Goal: Information Seeking & Learning: Learn about a topic

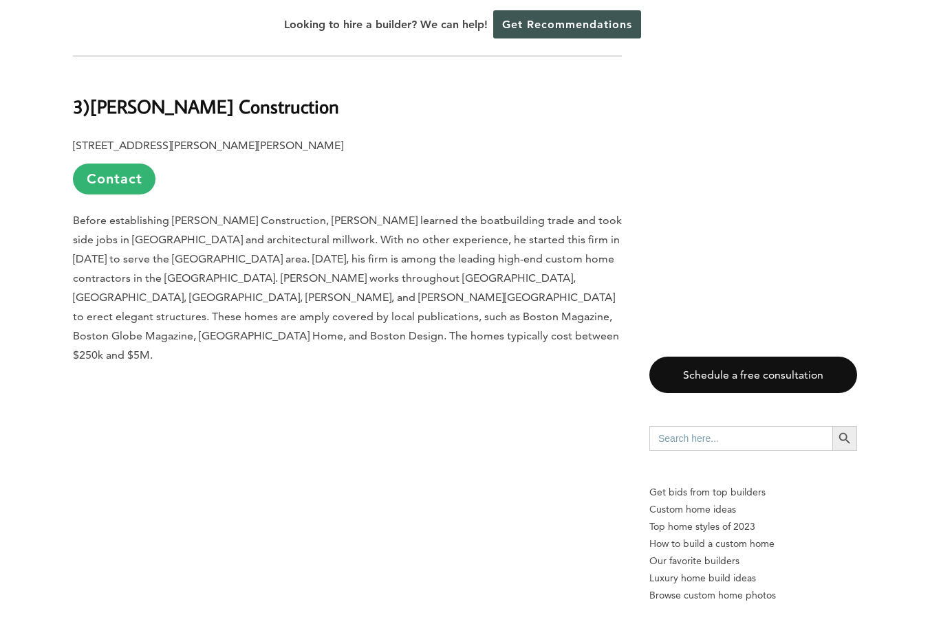
scroll to position [10660, 0]
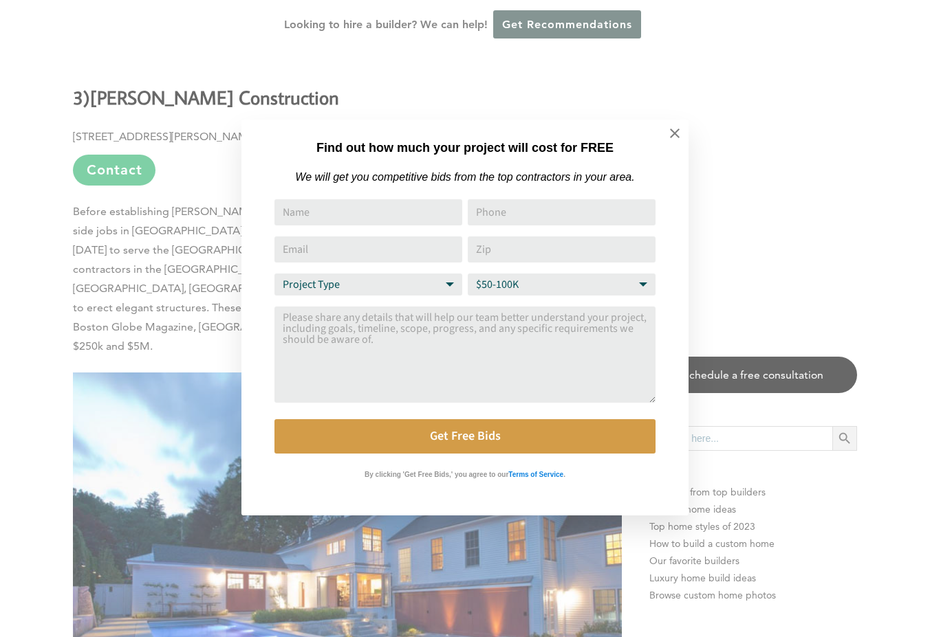
click at [129, 468] on div "Find out how much your project will cost for FREE We will get you competitive b…" at bounding box center [465, 318] width 930 height 637
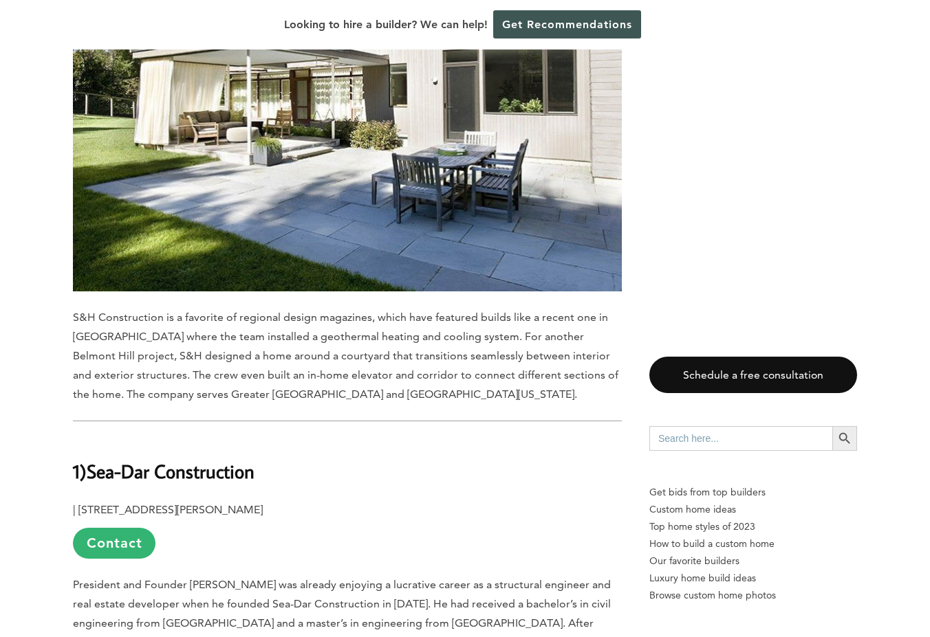
scroll to position [11936, 0]
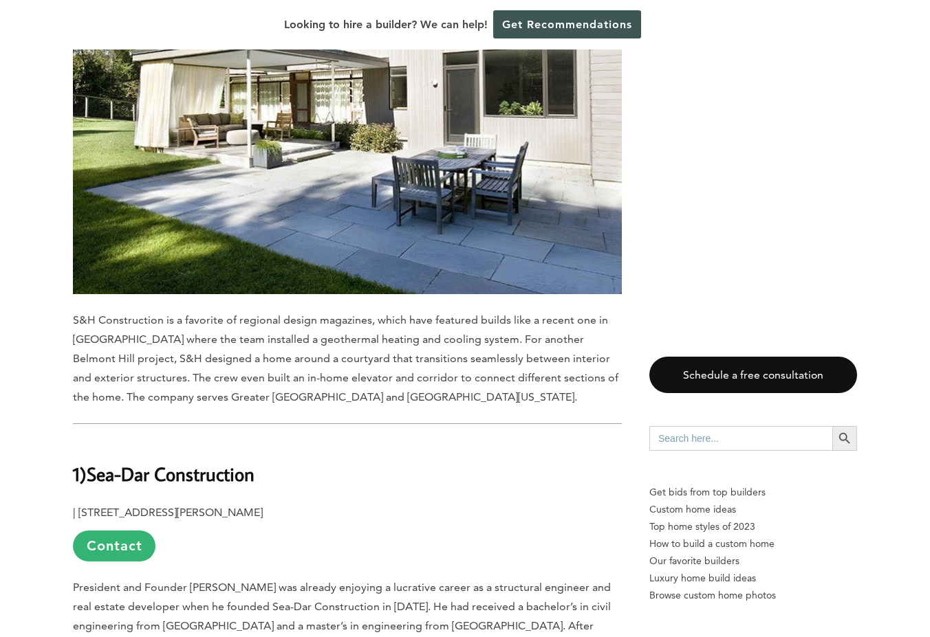
click at [108, 462] on b "Sea-Dar Construction" at bounding box center [171, 474] width 168 height 24
drag, startPoint x: 108, startPoint y: 69, endPoint x: 219, endPoint y: 69, distance: 110.7
click at [219, 462] on b "Sea-Dar Construction" at bounding box center [171, 474] width 168 height 24
copy b "Sea-Dar Construction"
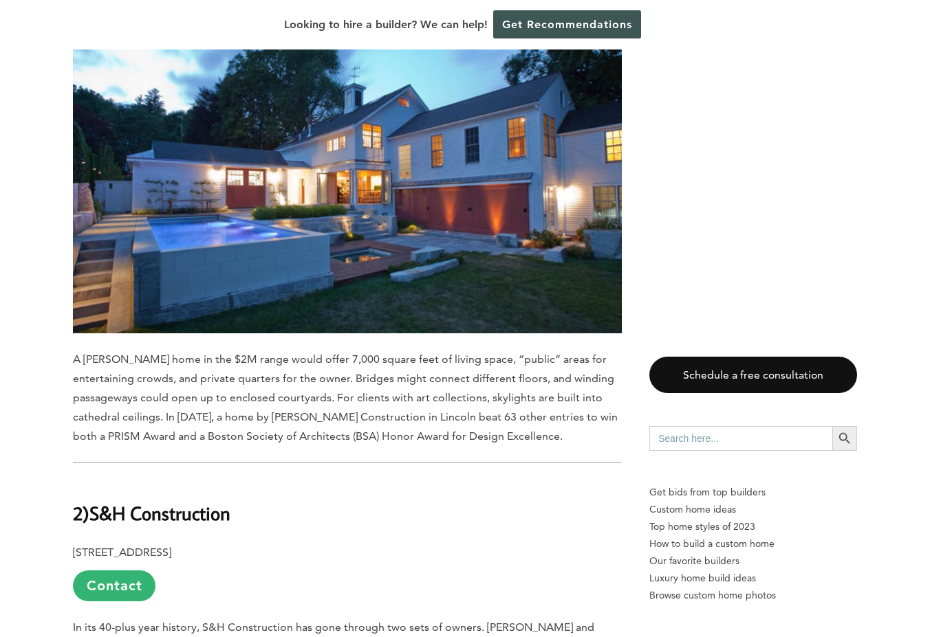
scroll to position [11060, 0]
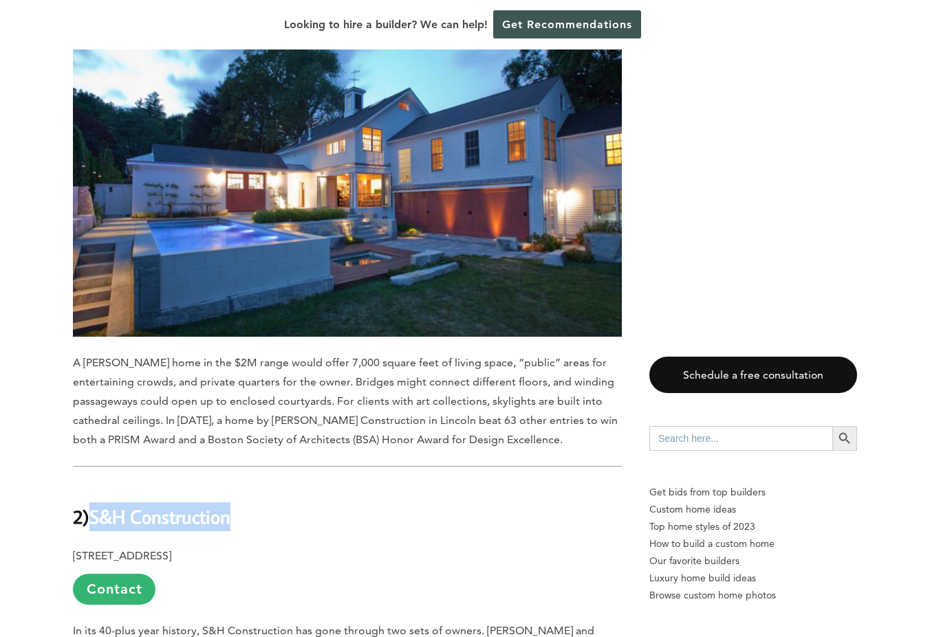
drag, startPoint x: 238, startPoint y: 117, endPoint x: 94, endPoint y: 116, distance: 144.4
click at [94, 483] on h2 "2) S&H Construction" at bounding box center [347, 506] width 549 height 47
copy b "S&H Construction"
click at [356, 547] on p "[STREET_ADDRESS] Contact" at bounding box center [347, 576] width 549 height 58
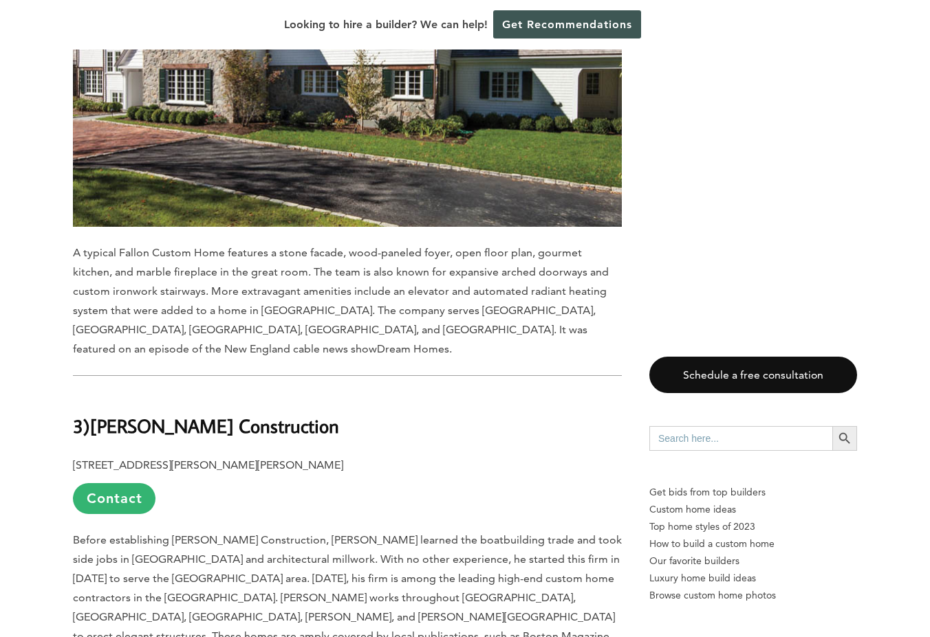
scroll to position [10319, 0]
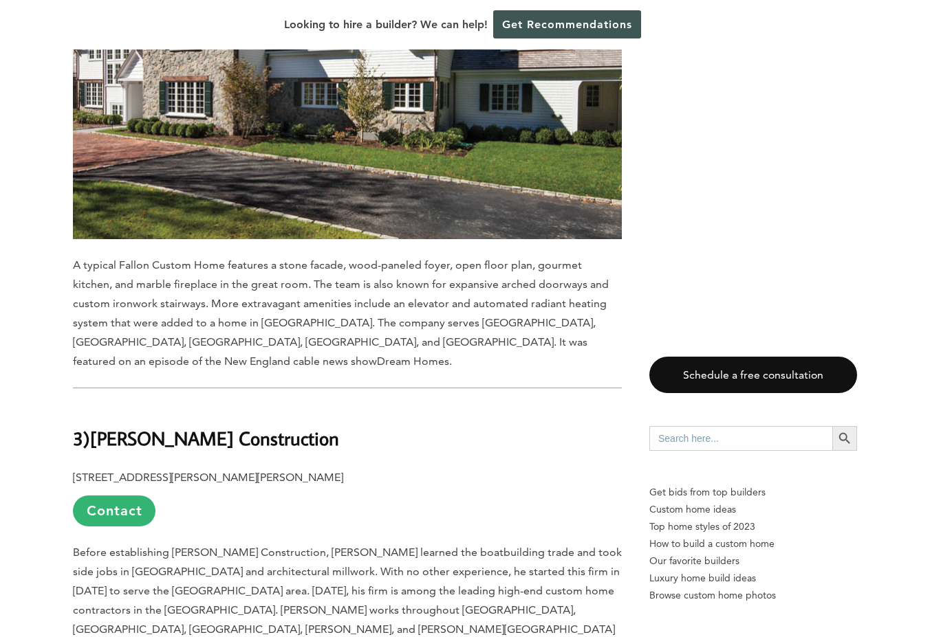
click at [249, 546] on span "Before establishing [PERSON_NAME] Construction, [PERSON_NAME] learned the boatb…" at bounding box center [347, 620] width 549 height 148
click at [102, 426] on b "[PERSON_NAME] Construction" at bounding box center [214, 438] width 249 height 24
drag, startPoint x: 102, startPoint y: 72, endPoint x: 188, endPoint y: 72, distance: 85.9
click at [188, 426] on b "[PERSON_NAME] Construction" at bounding box center [214, 438] width 249 height 24
copy b "[PERSON_NAME] Construction"
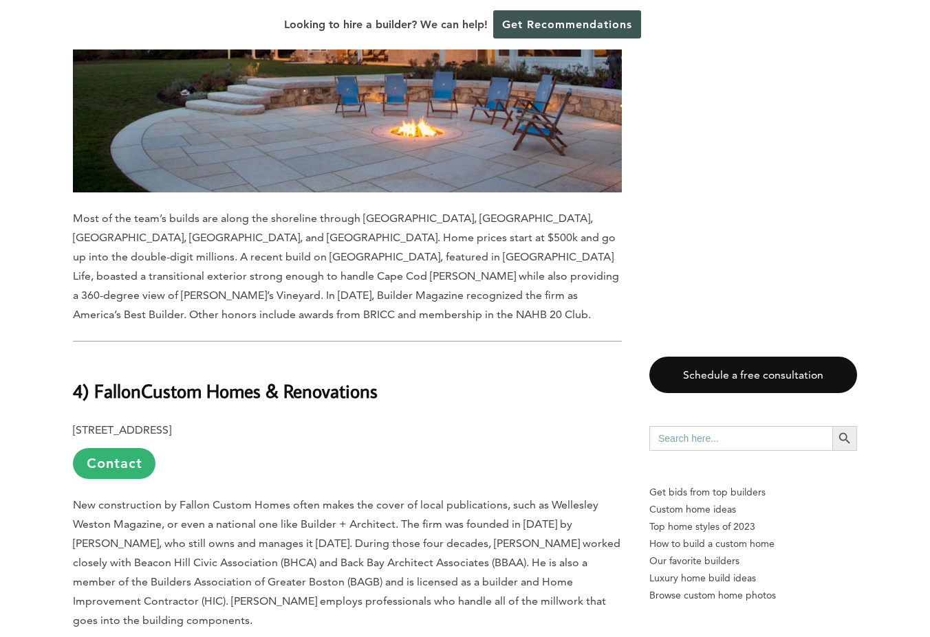
scroll to position [9490, 0]
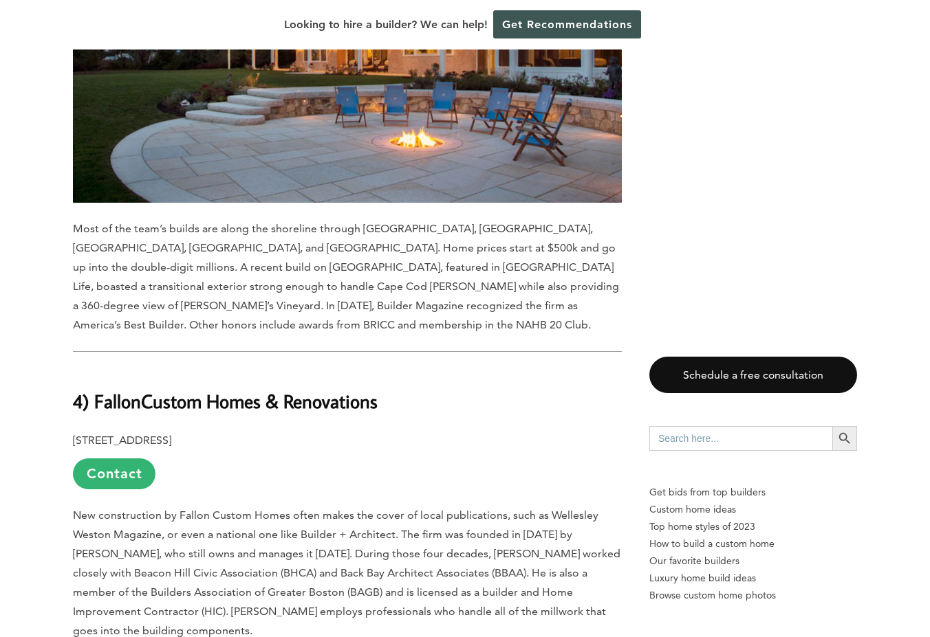
click at [116, 389] on b "4) Fallon" at bounding box center [107, 401] width 68 height 24
drag, startPoint x: 116, startPoint y: 68, endPoint x: 309, endPoint y: 68, distance: 193.2
click at [309, 369] on h2 "4) Fallon Custom Homes & Renovations" at bounding box center [347, 392] width 549 height 47
copy h2 "Fallon Custom Homes & Renovations"
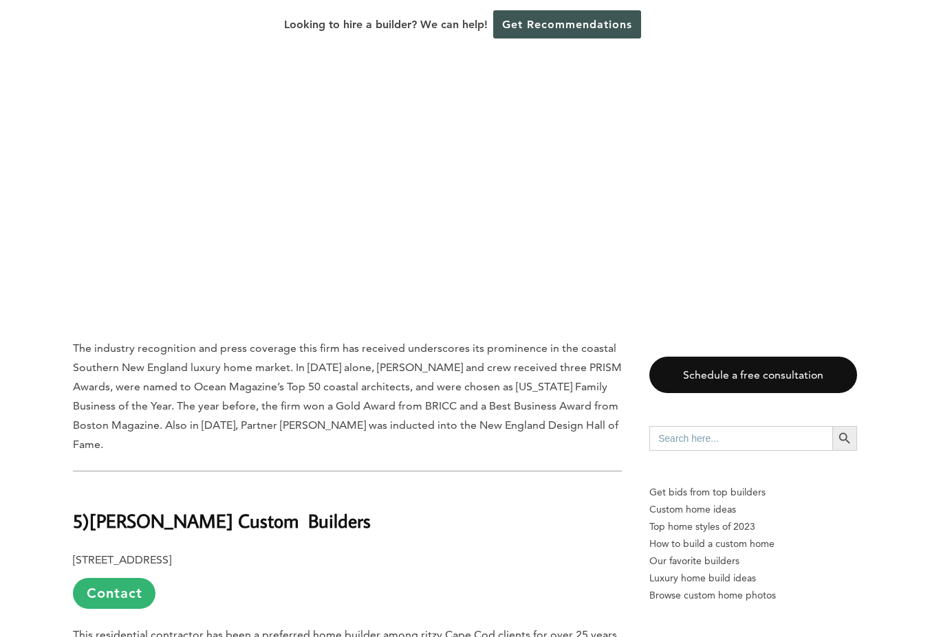
scroll to position [8474, 0]
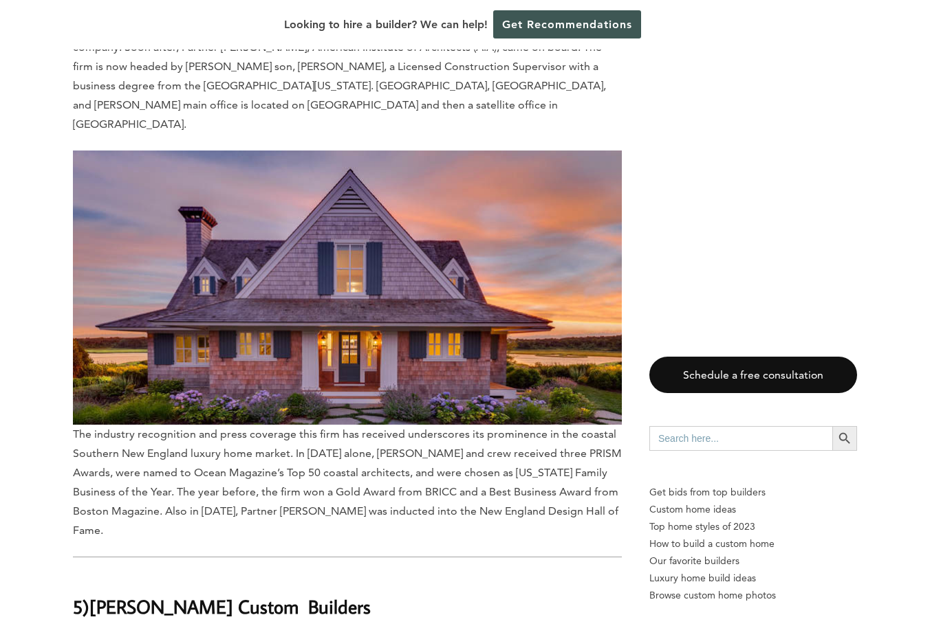
click at [109, 595] on b "[PERSON_NAME] Custom Builders" at bounding box center [229, 607] width 281 height 24
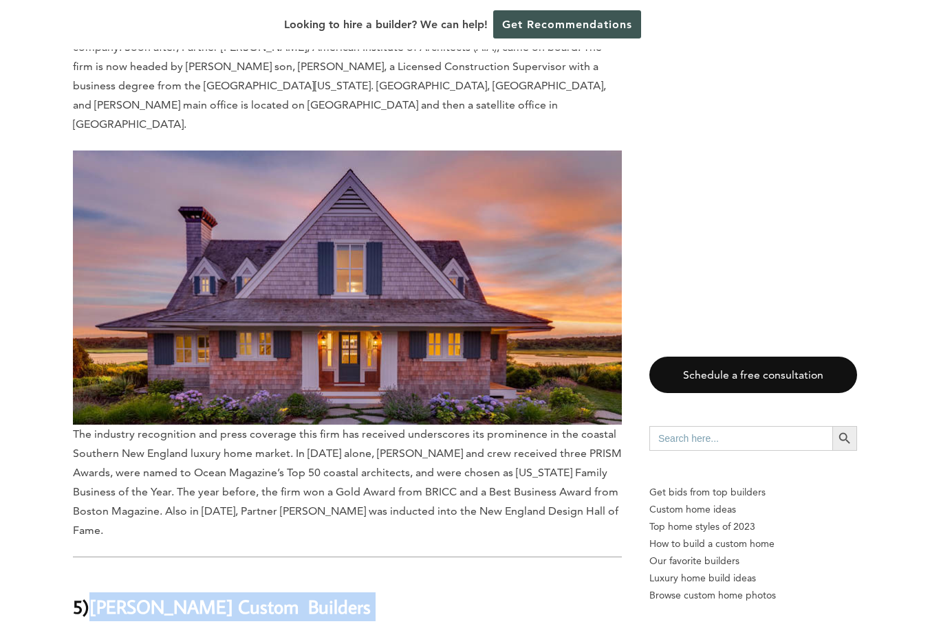
drag, startPoint x: 109, startPoint y: 300, endPoint x: 367, endPoint y: 300, distance: 257.8
click at [367, 574] on h2 "5) [PERSON_NAME] Custom Builders" at bounding box center [347, 597] width 549 height 47
copy div "[PERSON_NAME] Custom Builders"
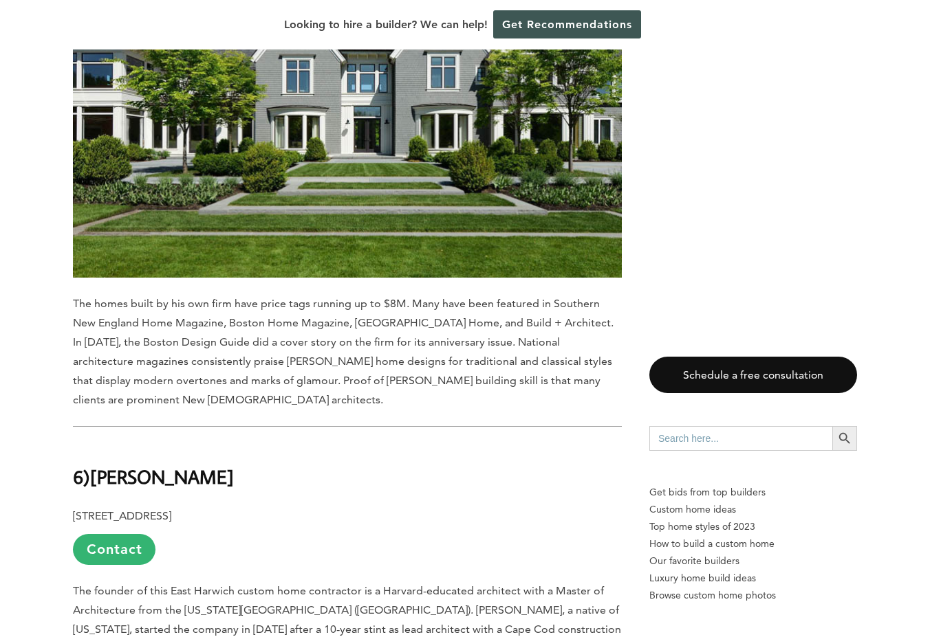
scroll to position [7675, 0]
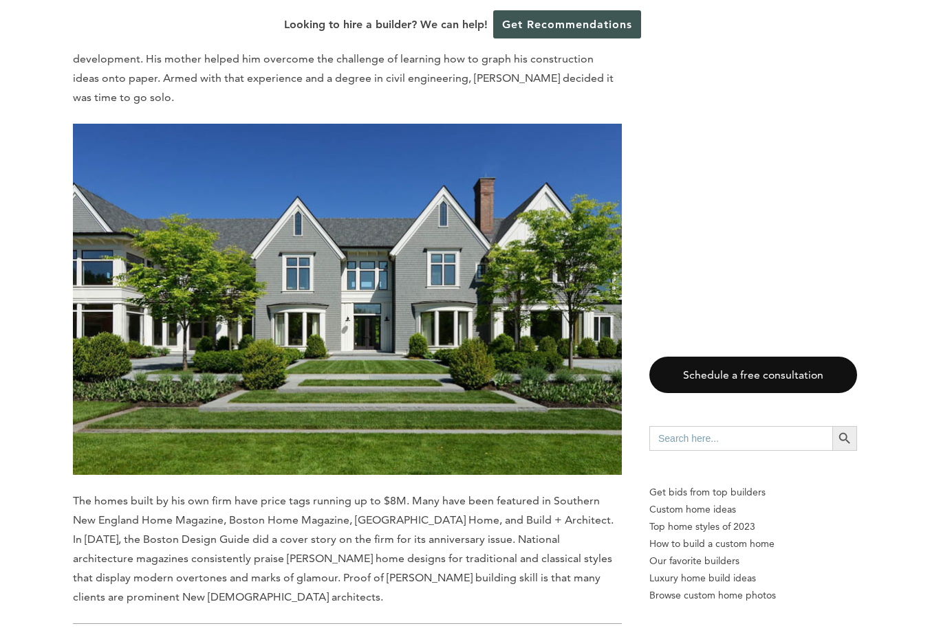
drag, startPoint x: 116, startPoint y: 398, endPoint x: 325, endPoint y: 397, distance: 208.3
copy div "[PERSON_NAME]"
click at [425, 494] on span "The homes built by his own firm have price tags running up to $8M. Many have be…" at bounding box center [343, 548] width 540 height 109
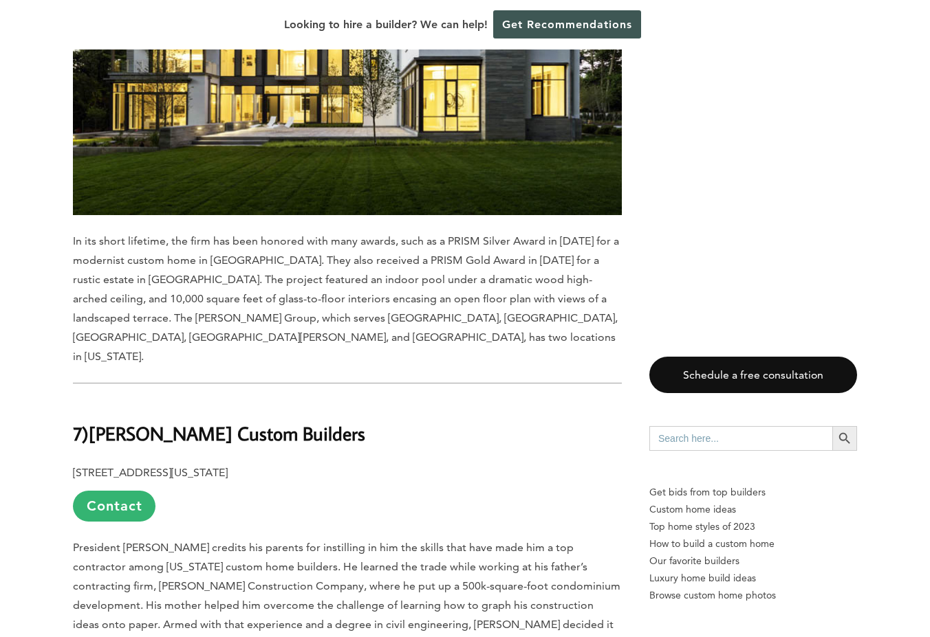
scroll to position [7129, 0]
click at [119, 421] on b "[PERSON_NAME] Custom Builders" at bounding box center [227, 433] width 276 height 24
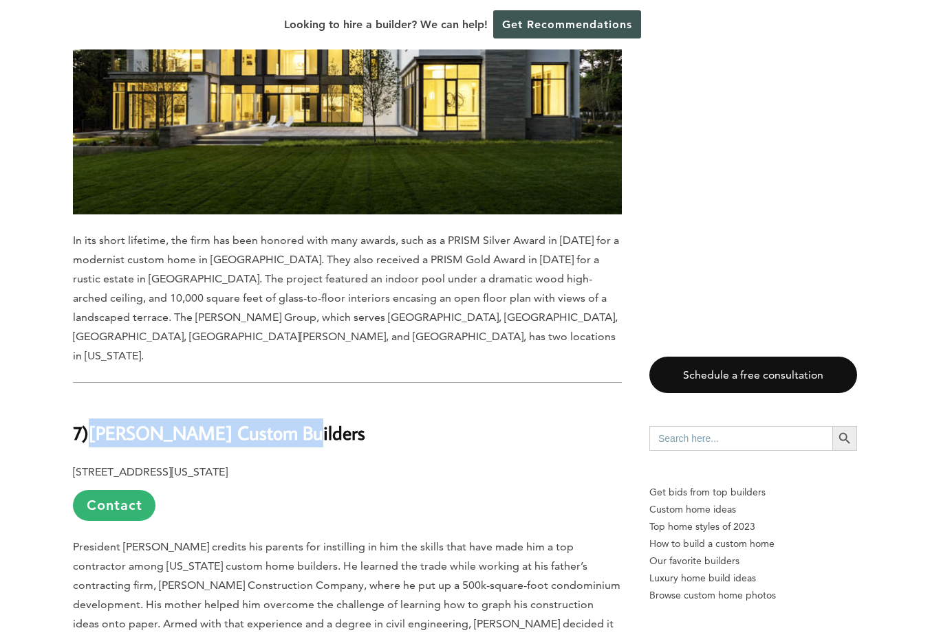
drag, startPoint x: 119, startPoint y: 212, endPoint x: 248, endPoint y: 212, distance: 129.3
click at [248, 421] on b "[PERSON_NAME] Custom Builders" at bounding box center [227, 433] width 276 height 24
copy b "[PERSON_NAME] Custom Builders"
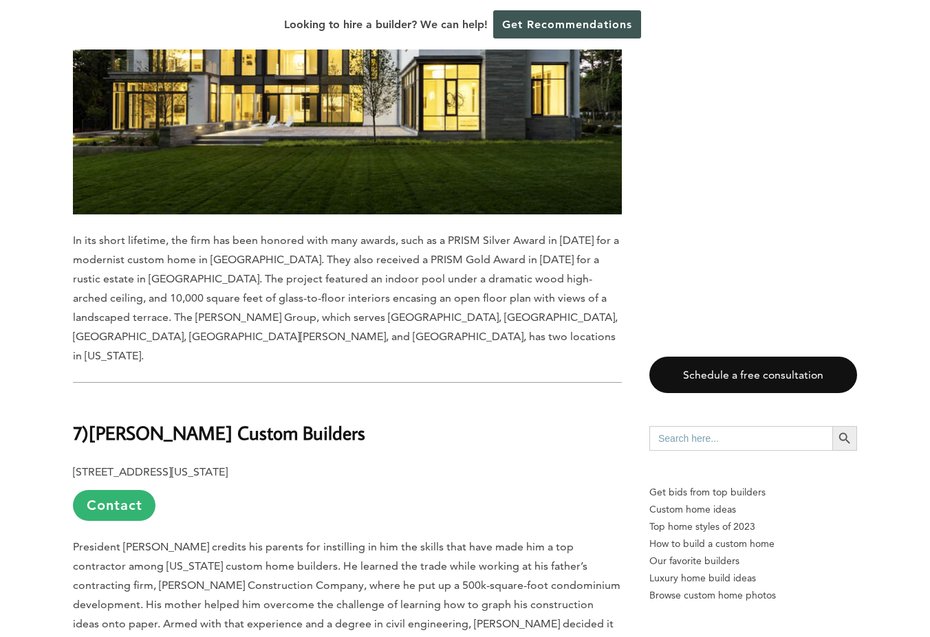
click at [386, 463] on p "[STREET_ADDRESS][US_STATE] Contact" at bounding box center [347, 492] width 549 height 58
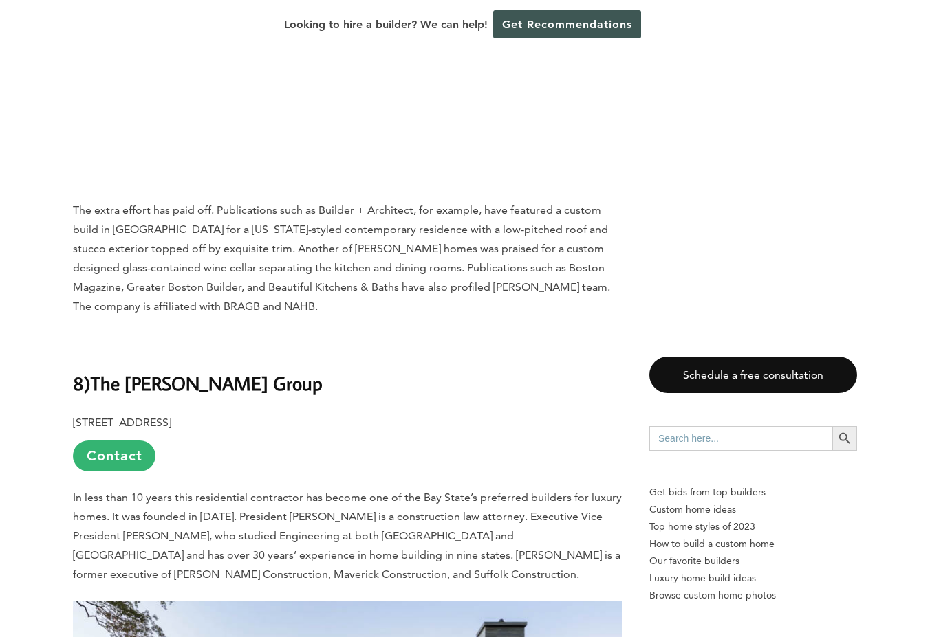
scroll to position [6425, 0]
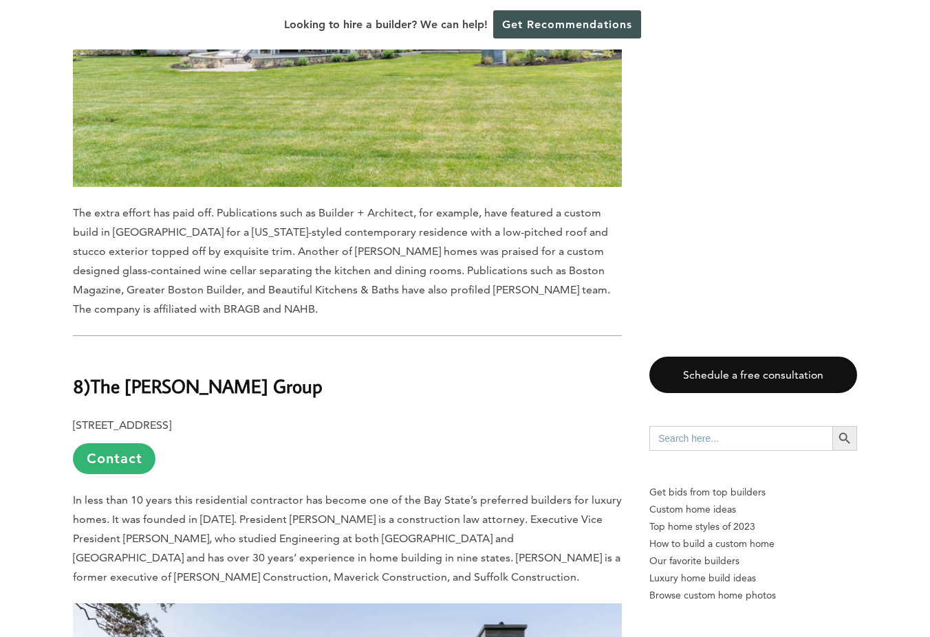
click at [115, 374] on b "The [PERSON_NAME] Group" at bounding box center [207, 386] width 232 height 24
drag, startPoint x: 115, startPoint y: 177, endPoint x: 230, endPoint y: 177, distance: 114.8
click at [230, 374] on b "The [PERSON_NAME] Group" at bounding box center [207, 386] width 232 height 24
copy b "The [PERSON_NAME] Group"
click at [367, 416] on p "[STREET_ADDRESS] Contact" at bounding box center [347, 445] width 549 height 58
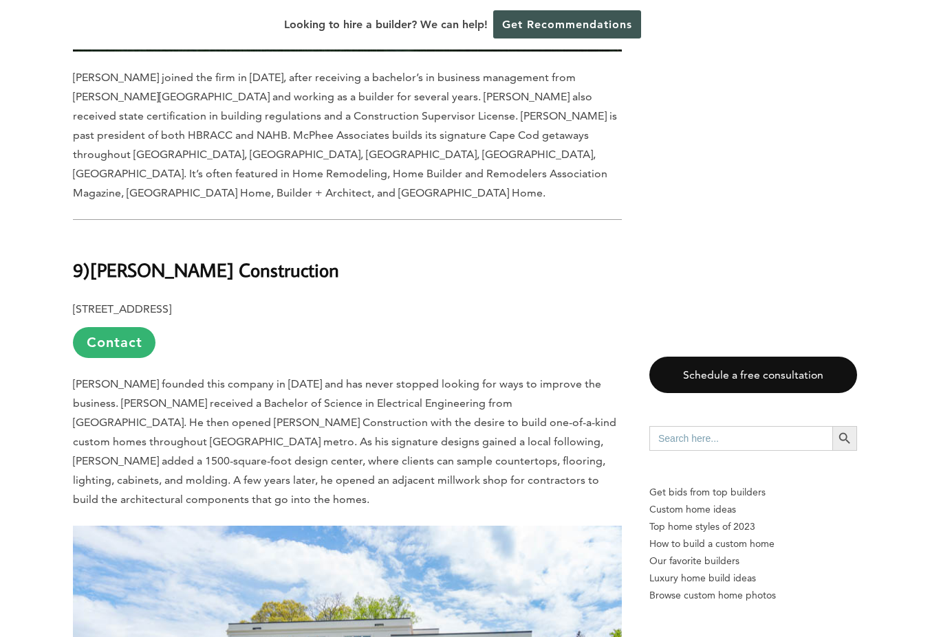
scroll to position [5723, 0]
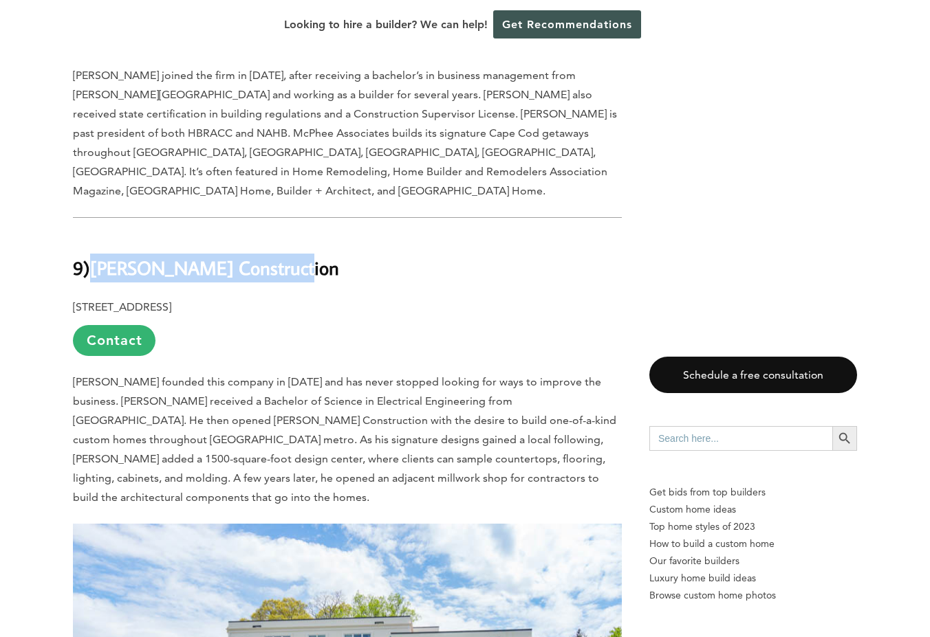
drag, startPoint x: 97, startPoint y: 79, endPoint x: 281, endPoint y: 78, distance: 184.3
click at [281, 234] on h2 "9) [PERSON_NAME] Construction" at bounding box center [347, 257] width 549 height 47
copy b "[PERSON_NAME] Construction"
click at [481, 375] on span "[PERSON_NAME] founded this company in [DATE] and has never stopped looking for …" at bounding box center [344, 439] width 543 height 129
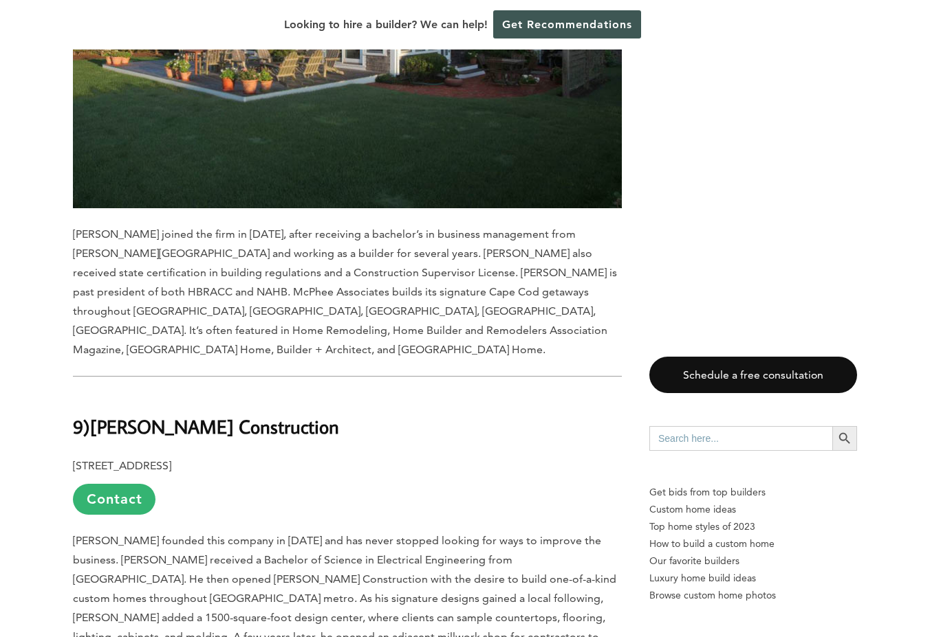
scroll to position [5554, 0]
